Goal: Task Accomplishment & Management: Use online tool/utility

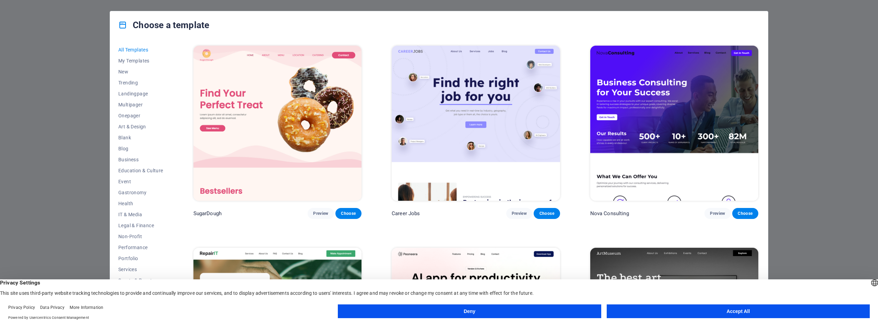
click at [716, 310] on button "Accept All" at bounding box center [738, 311] width 263 height 14
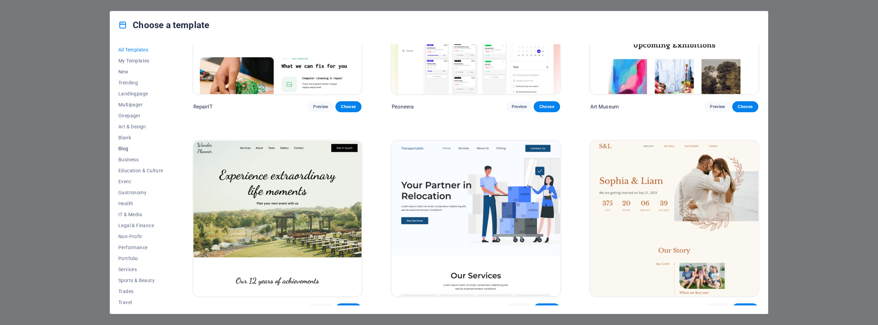
scroll to position [13, 0]
click at [133, 201] on span "IT & Media" at bounding box center [140, 200] width 45 height 5
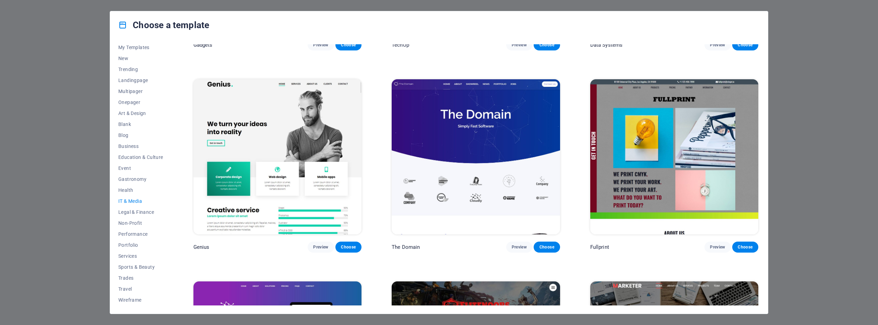
scroll to position [401, 0]
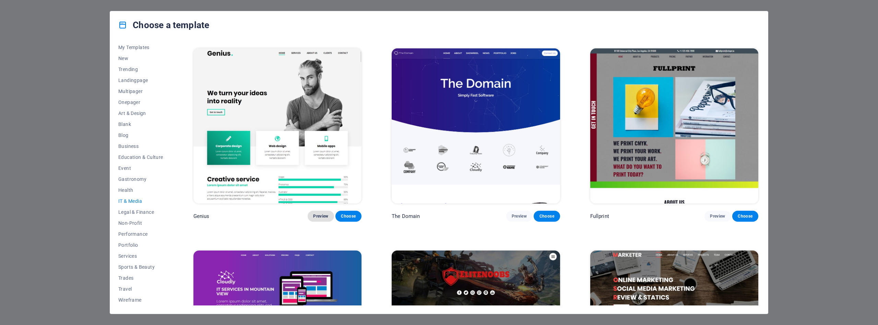
click at [321, 217] on span "Preview" at bounding box center [320, 215] width 15 height 5
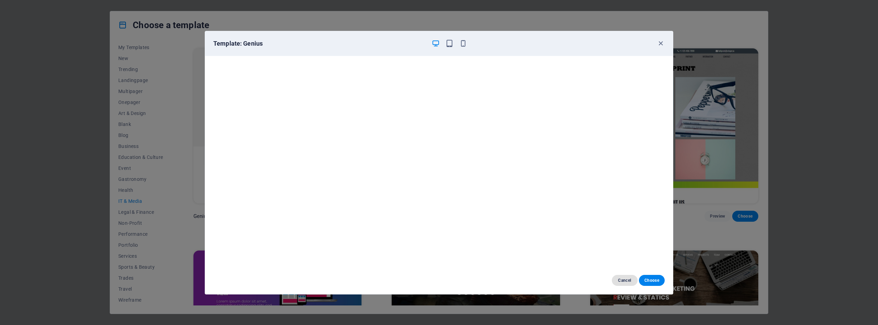
click at [624, 280] on span "Cancel" at bounding box center [624, 280] width 15 height 5
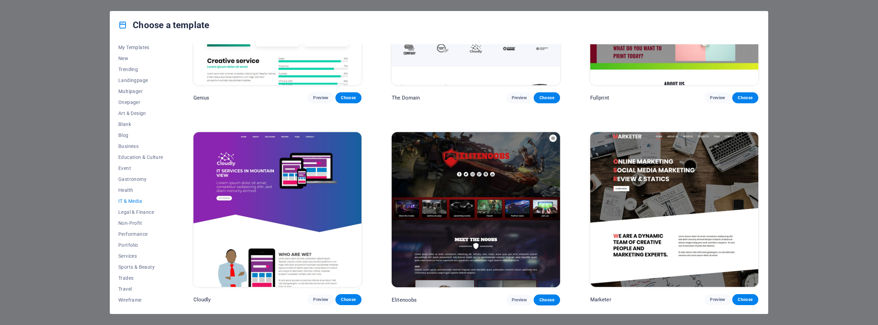
scroll to position [397, 0]
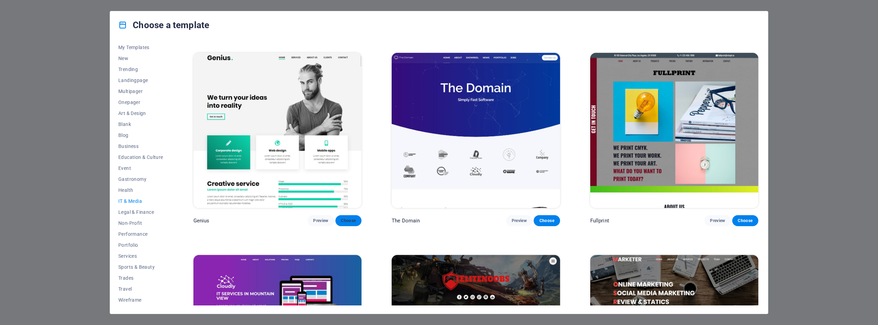
click at [353, 222] on span "Choose" at bounding box center [348, 220] width 15 height 5
